Goal: Complete application form: Complete application form

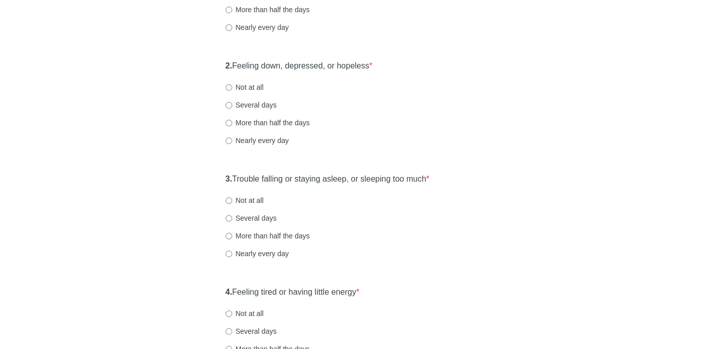
scroll to position [65, 0]
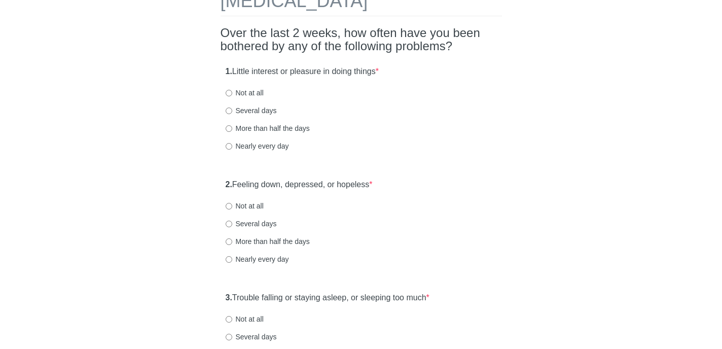
click at [233, 92] on label "Not at all" at bounding box center [245, 93] width 38 height 10
click at [232, 92] on input "Not at all" at bounding box center [229, 93] width 7 height 7
radio input "true"
click at [228, 209] on label "Not at all" at bounding box center [245, 206] width 38 height 10
click at [228, 209] on input "Not at all" at bounding box center [229, 206] width 7 height 7
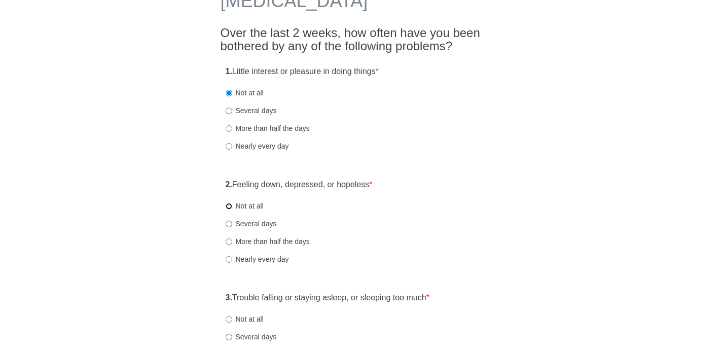
radio input "true"
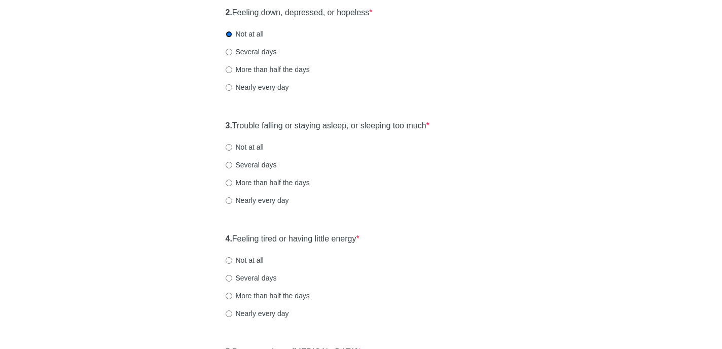
scroll to position [258, 0]
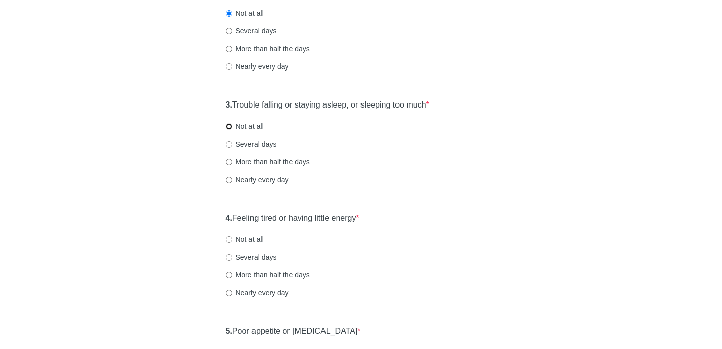
click at [226, 129] on input "Not at all" at bounding box center [229, 126] width 7 height 7
radio input "true"
click at [228, 143] on input "Several days" at bounding box center [229, 144] width 7 height 7
radio input "true"
click at [230, 293] on input "Nearly every day" at bounding box center [229, 293] width 7 height 7
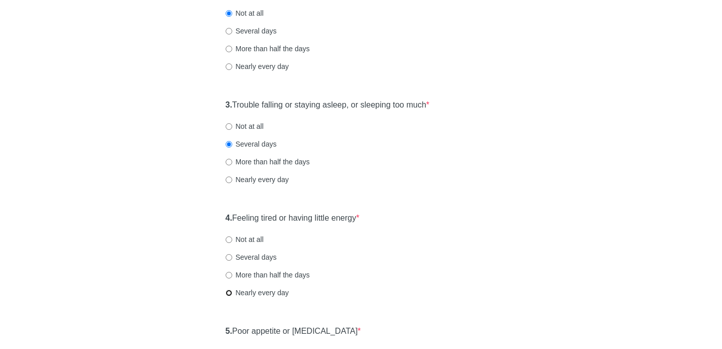
radio input "true"
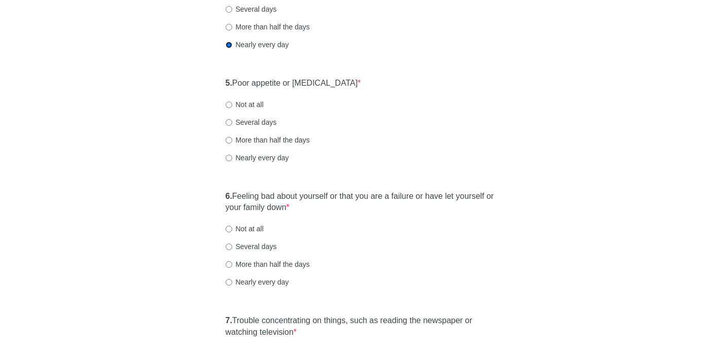
scroll to position [515, 0]
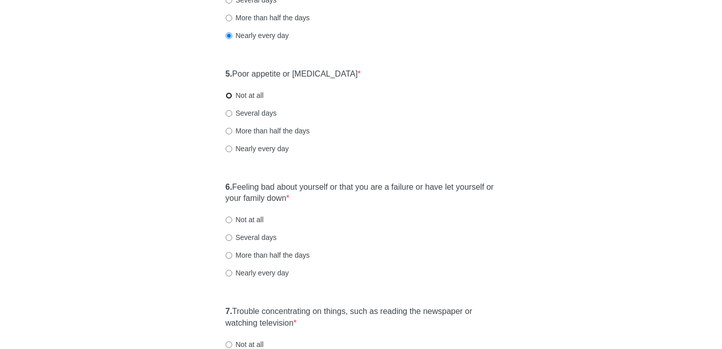
click at [227, 94] on input "Not at all" at bounding box center [229, 95] width 7 height 7
radio input "true"
click at [228, 221] on input "Not at all" at bounding box center [229, 219] width 7 height 7
radio input "true"
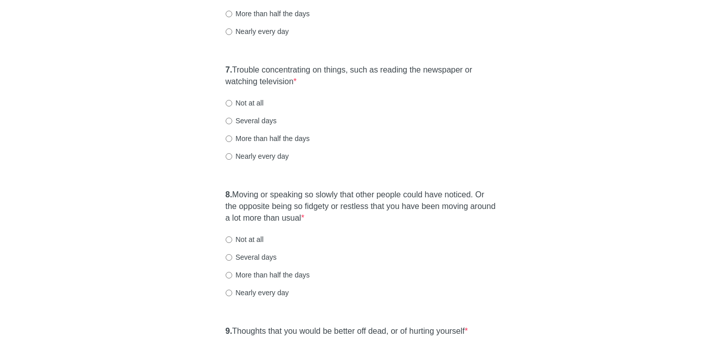
scroll to position [768, 0]
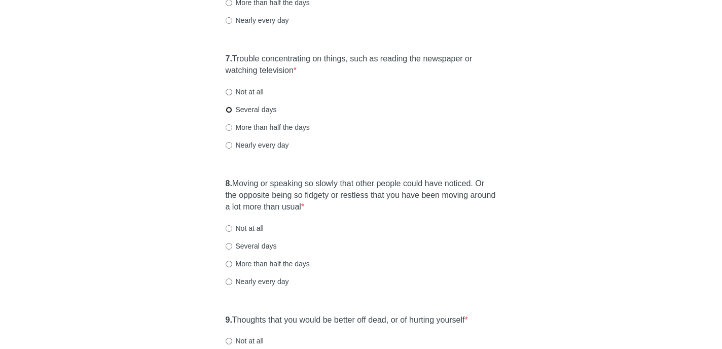
click at [228, 110] on input "Several days" at bounding box center [229, 109] width 7 height 7
radio input "true"
click at [228, 227] on input "Not at all" at bounding box center [229, 228] width 7 height 7
radio input "true"
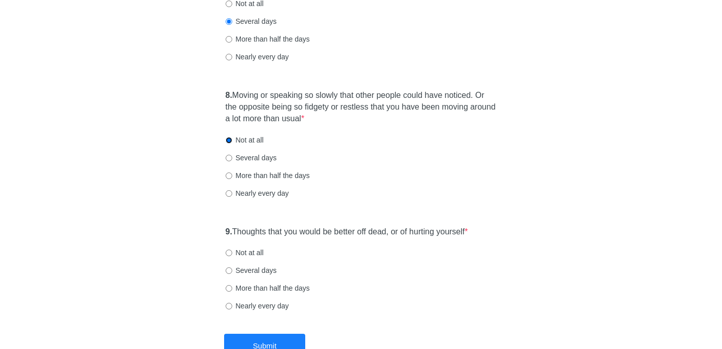
scroll to position [873, 0]
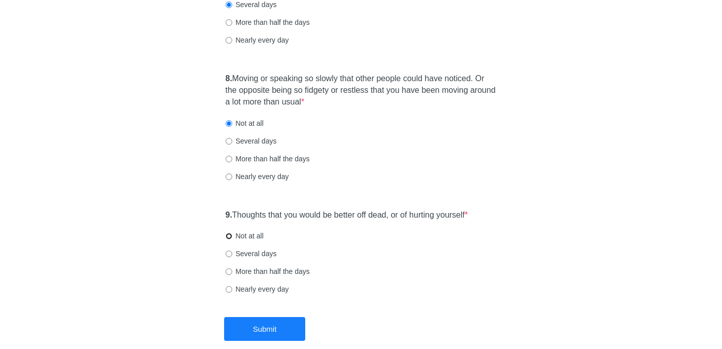
click at [229, 235] on input "Not at all" at bounding box center [229, 236] width 7 height 7
radio input "true"
click at [294, 330] on button "Submit" at bounding box center [264, 329] width 81 height 24
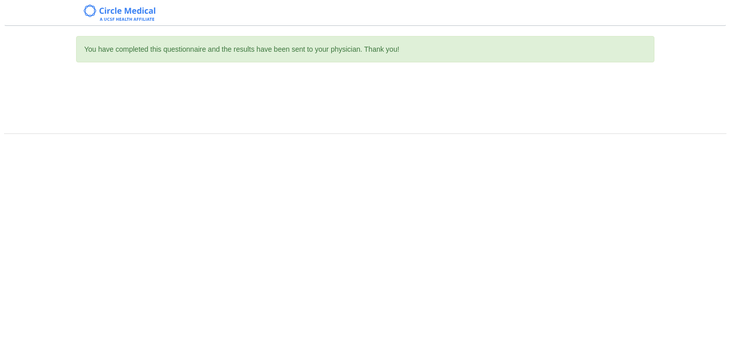
scroll to position [0, 0]
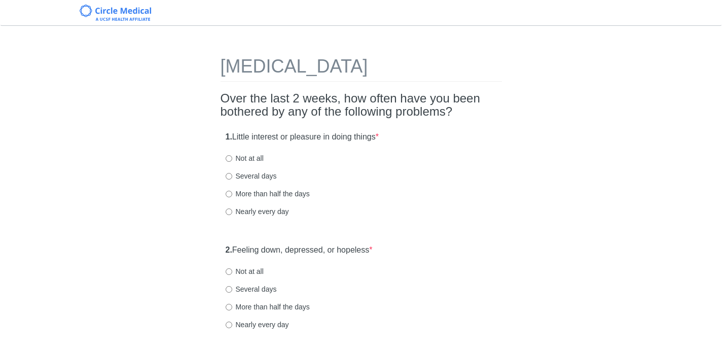
scroll to position [1, 0]
click at [227, 160] on input "Not at all" at bounding box center [229, 158] width 7 height 7
radio input "true"
click at [228, 270] on input "Not at all" at bounding box center [229, 271] width 7 height 7
radio input "true"
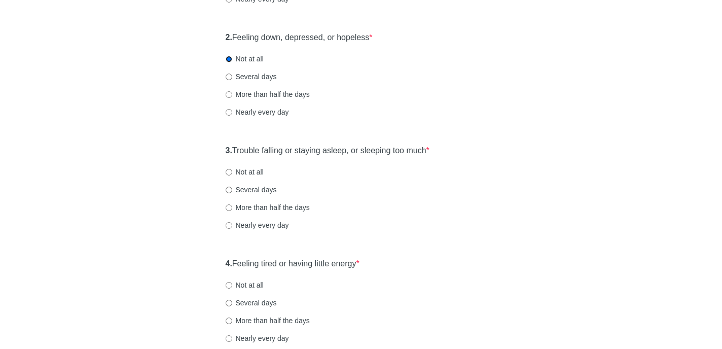
scroll to position [268, 0]
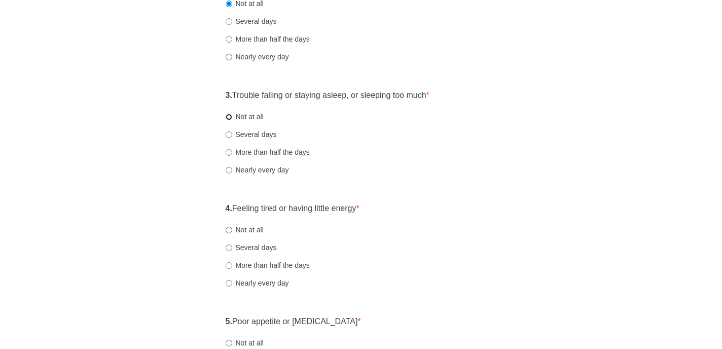
click at [229, 116] on input "Not at all" at bounding box center [229, 117] width 7 height 7
radio input "true"
click at [229, 231] on input "Not at all" at bounding box center [229, 230] width 7 height 7
radio input "true"
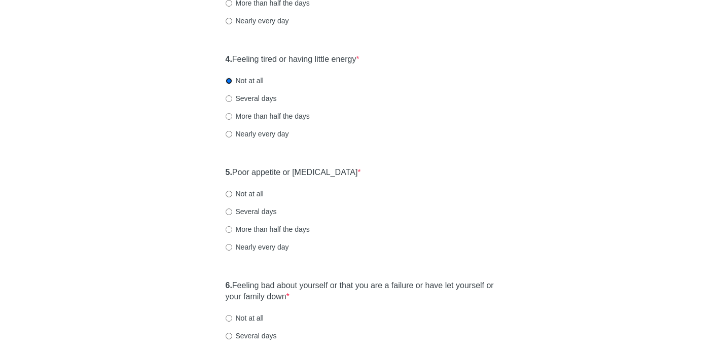
scroll to position [429, 0]
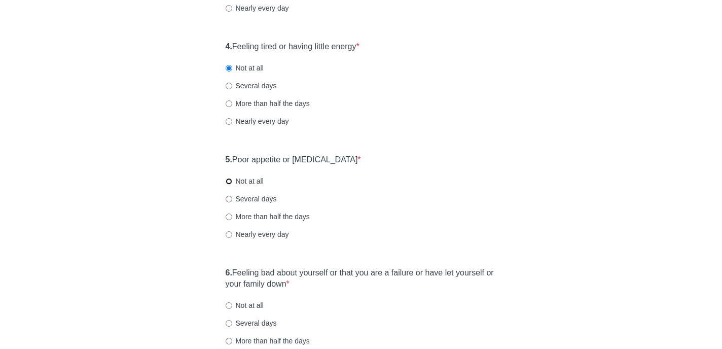
click at [229, 182] on input "Not at all" at bounding box center [229, 181] width 7 height 7
radio input "true"
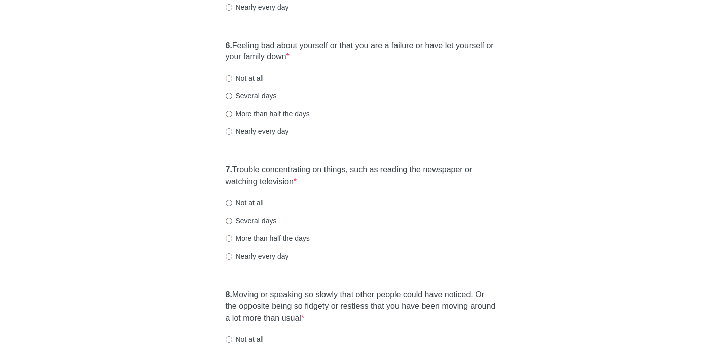
scroll to position [659, 0]
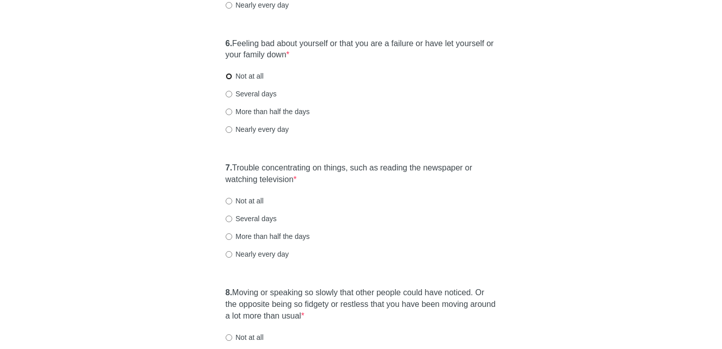
click at [229, 75] on input "Not at all" at bounding box center [229, 76] width 7 height 7
radio input "true"
click at [229, 200] on input "Not at all" at bounding box center [229, 201] width 7 height 7
radio input "true"
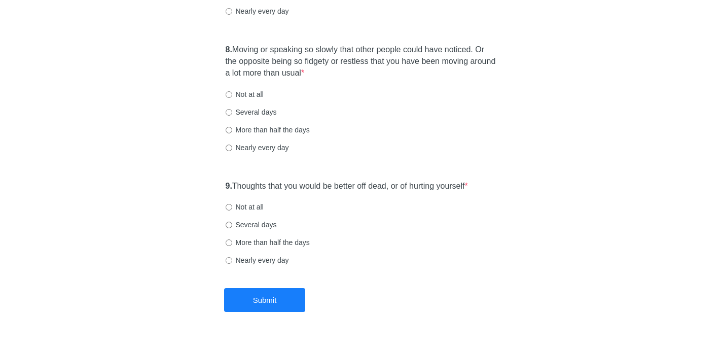
scroll to position [869, 0]
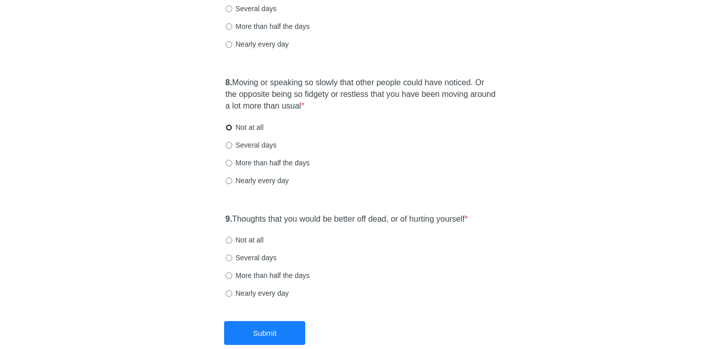
click at [227, 128] on input "Not at all" at bounding box center [229, 127] width 7 height 7
radio input "true"
click at [231, 238] on input "Not at all" at bounding box center [229, 240] width 7 height 7
radio input "true"
drag, startPoint x: 261, startPoint y: 332, endPoint x: 269, endPoint y: 293, distance: 40.5
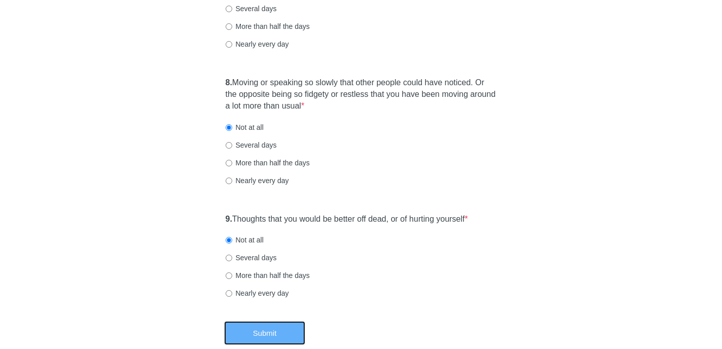
click at [263, 332] on button "Submit" at bounding box center [264, 333] width 81 height 24
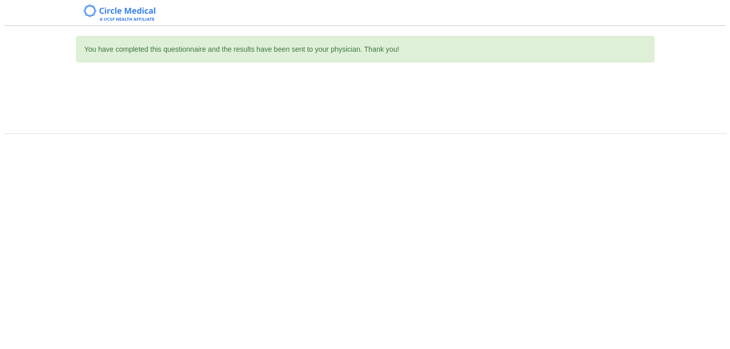
scroll to position [0, 0]
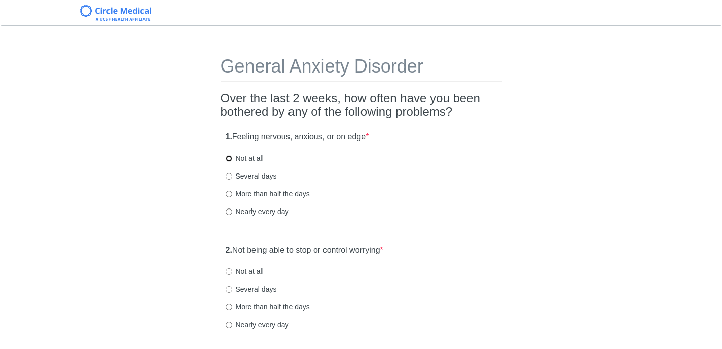
click at [228, 159] on input "Not at all" at bounding box center [229, 158] width 7 height 7
radio input "true"
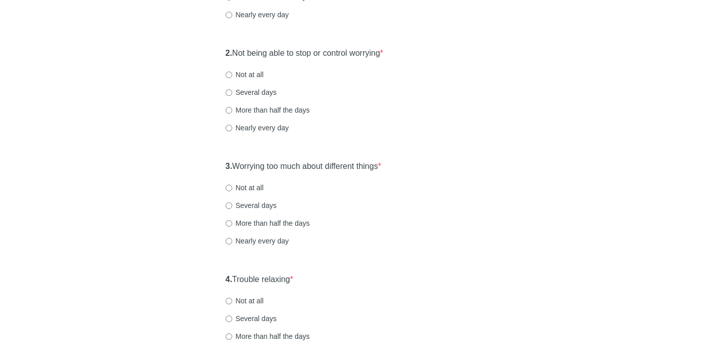
scroll to position [201, 0]
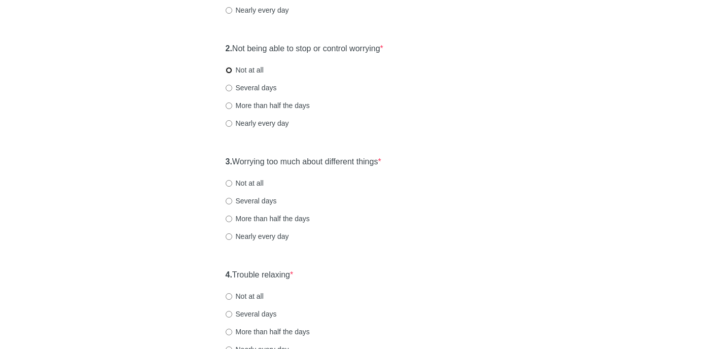
click at [230, 70] on input "Not at all" at bounding box center [229, 70] width 7 height 7
radio input "true"
click at [229, 184] on input "Not at all" at bounding box center [229, 183] width 7 height 7
radio input "true"
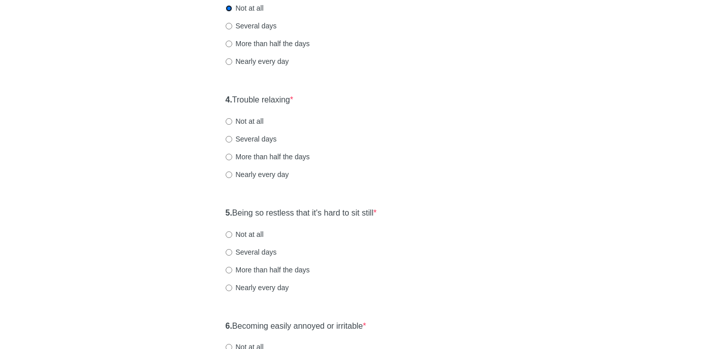
scroll to position [384, 0]
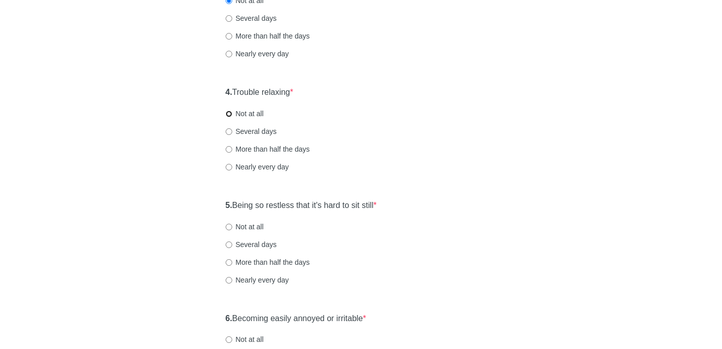
click at [229, 113] on input "Not at all" at bounding box center [229, 114] width 7 height 7
radio input "true"
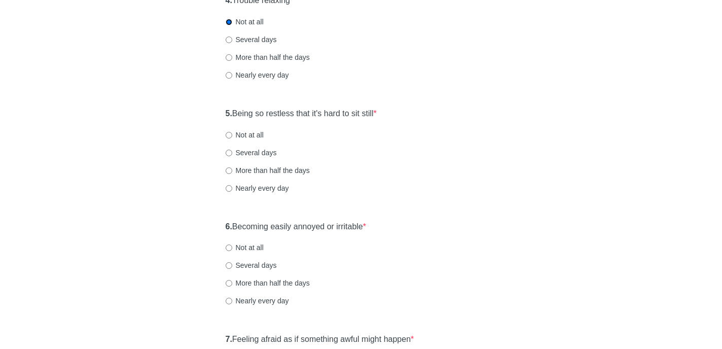
scroll to position [477, 0]
click at [227, 152] on input "Several days" at bounding box center [229, 151] width 7 height 7
radio input "true"
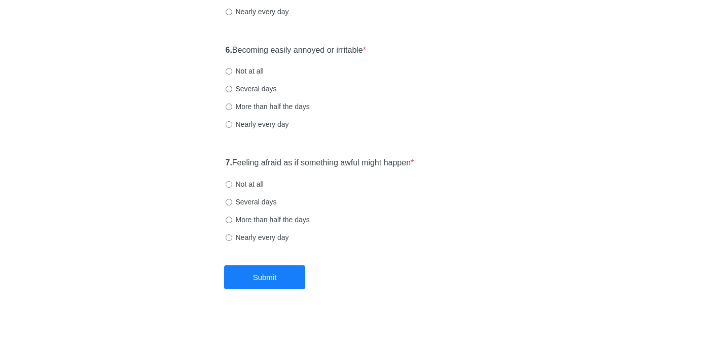
scroll to position [654, 0]
click at [229, 69] on input "Not at all" at bounding box center [229, 69] width 7 height 7
radio input "true"
click at [228, 186] on input "Not at all" at bounding box center [229, 182] width 7 height 7
radio input "true"
